Goal: Task Accomplishment & Management: Complete application form

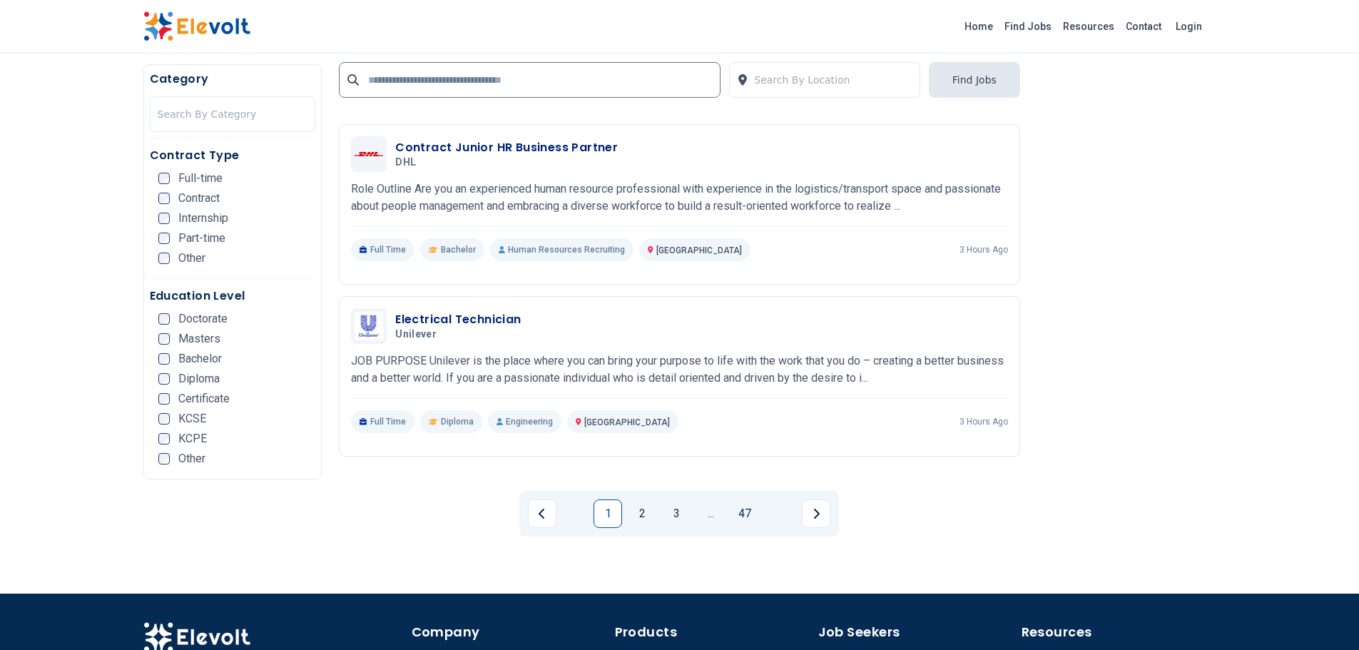
scroll to position [2730, 0]
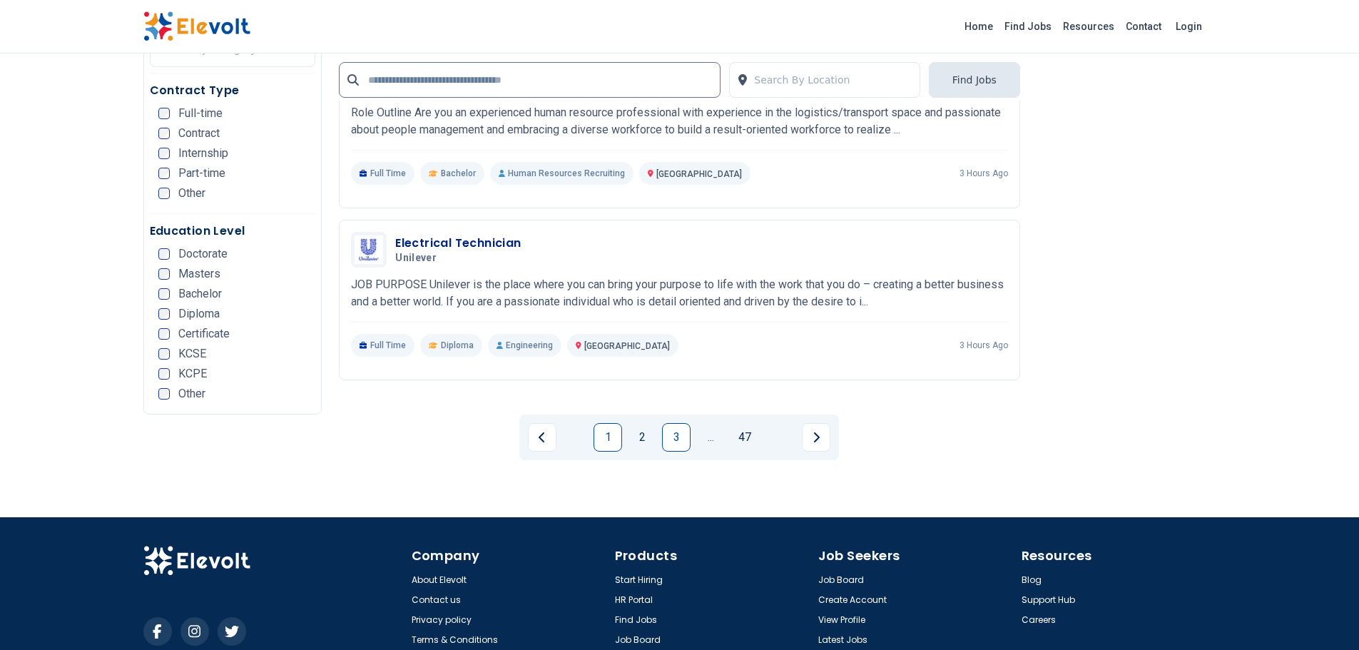
click at [686, 423] on link "3" at bounding box center [676, 437] width 29 height 29
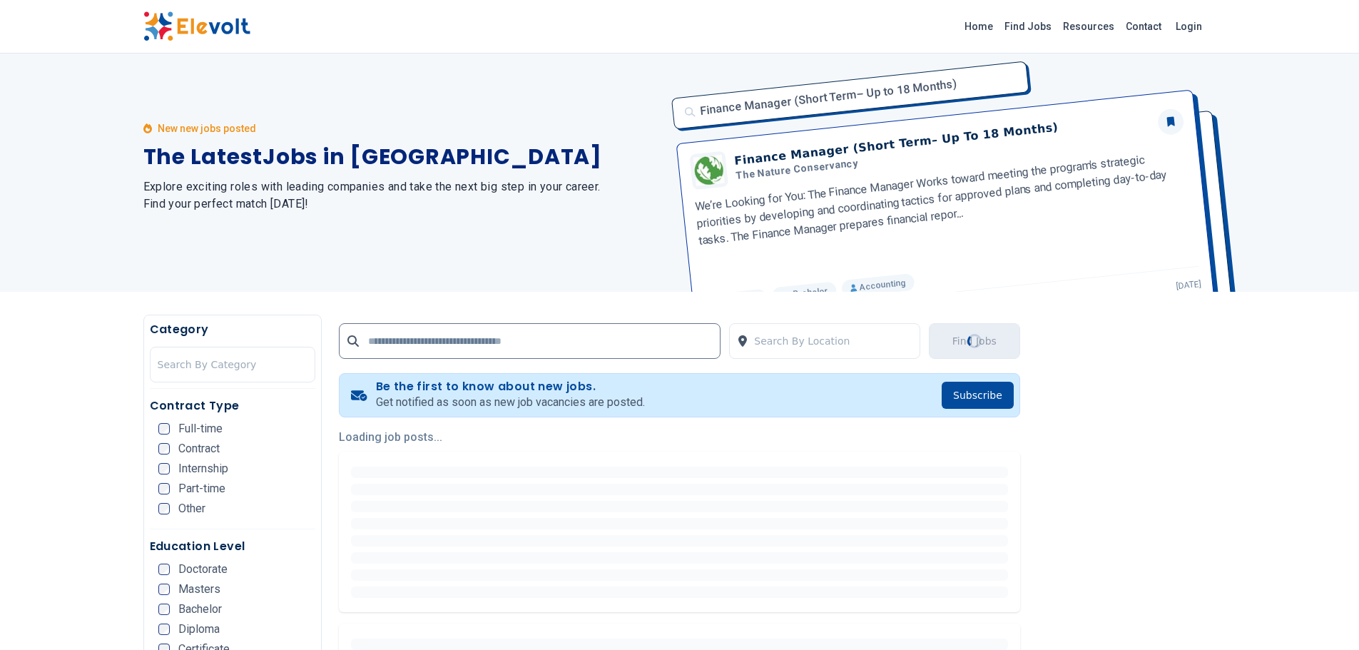
scroll to position [0, 0]
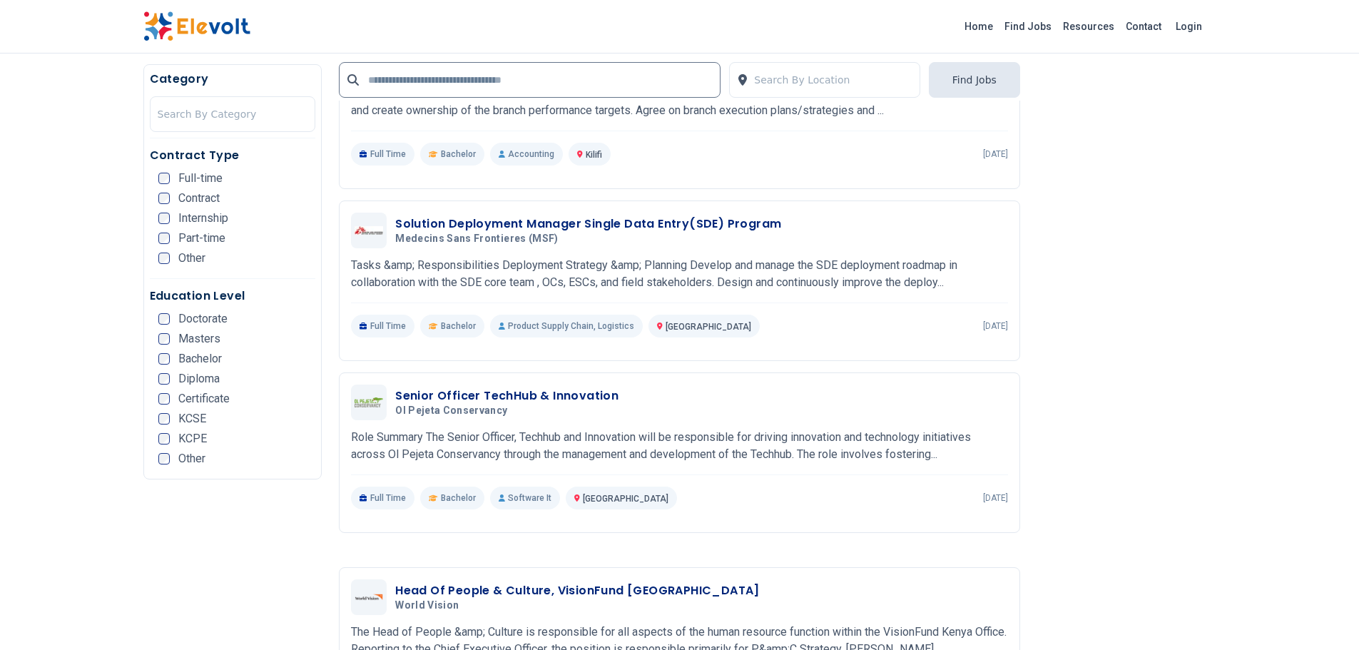
scroll to position [2211, 0]
click at [525, 387] on h3 "Senior Officer TechHub & Innovation" at bounding box center [506, 395] width 223 height 17
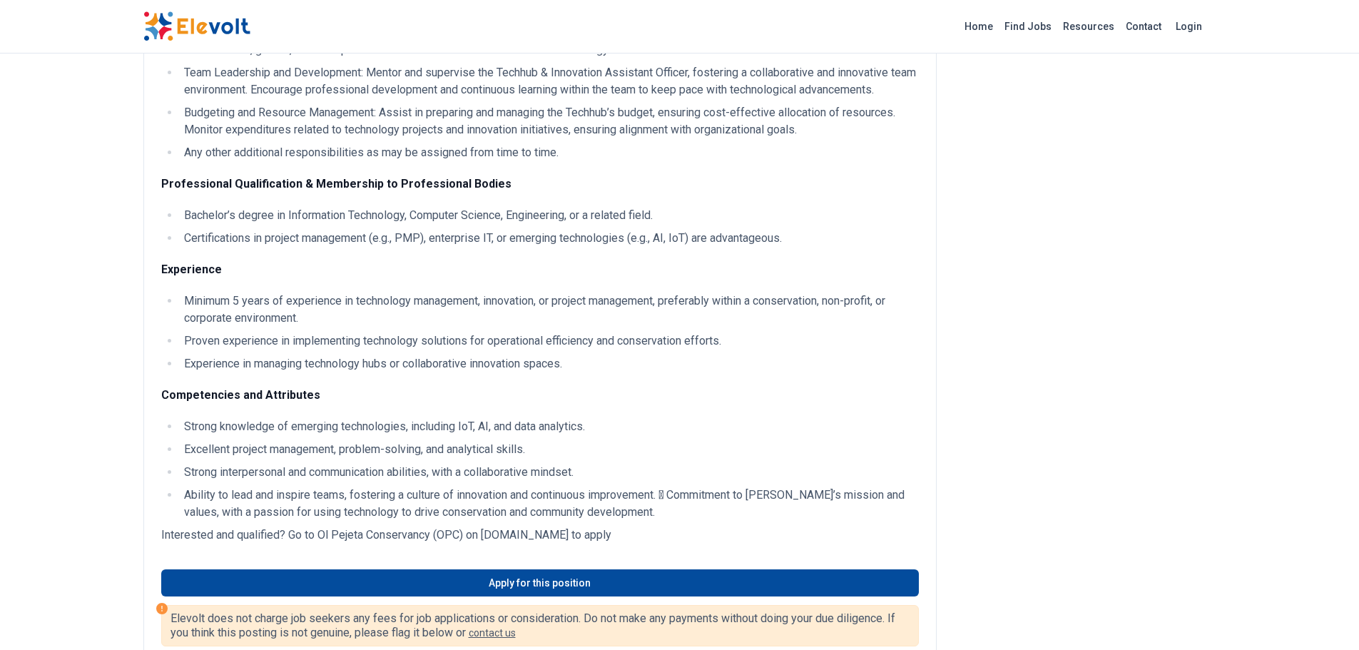
scroll to position [571, 0]
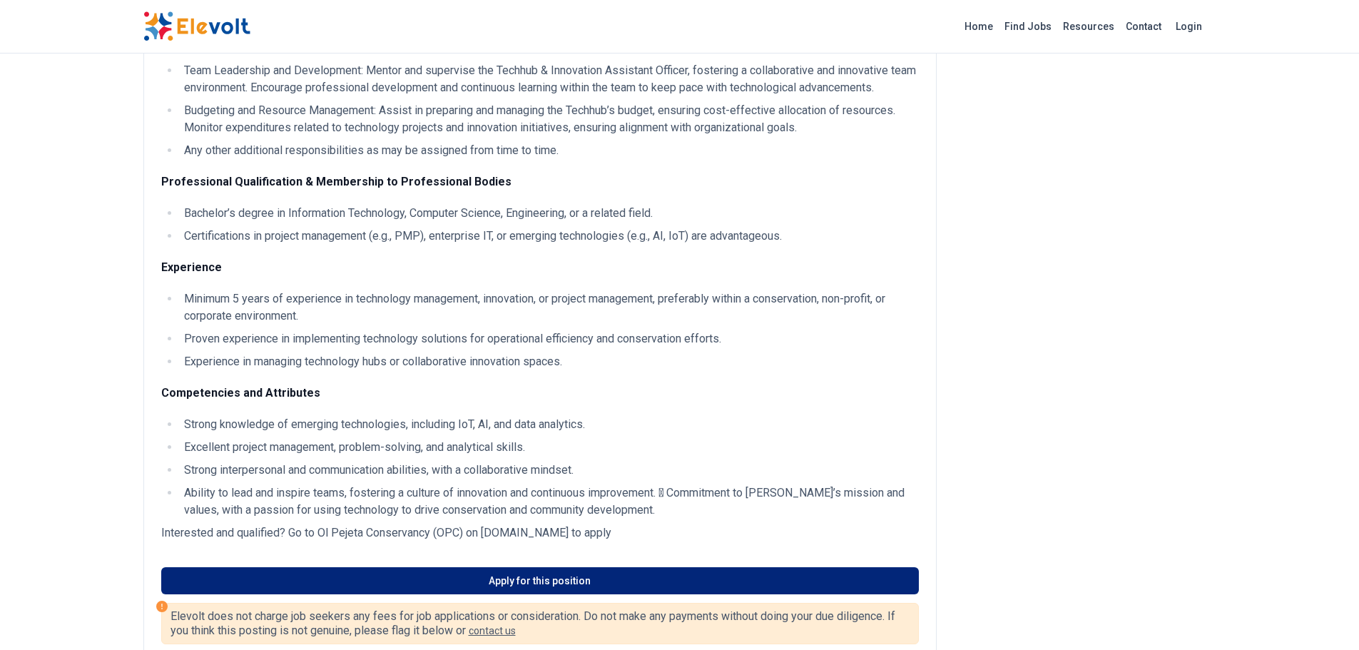
click at [561, 594] on link "Apply for this position" at bounding box center [540, 580] width 758 height 27
